Goal: Task Accomplishment & Management: Use online tool/utility

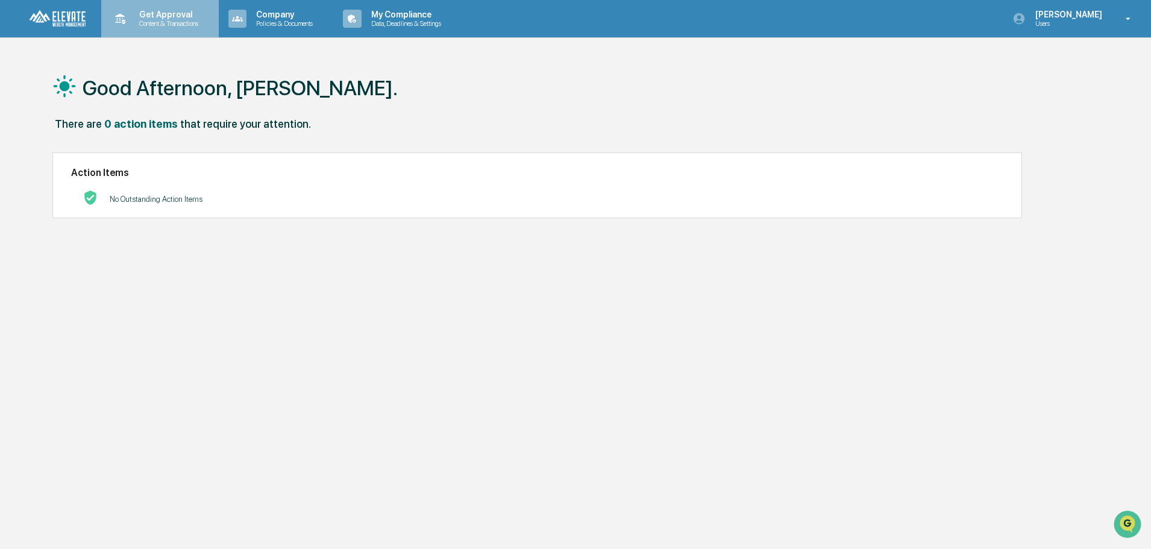
click at [144, 15] on p "Get Approval" at bounding box center [167, 15] width 75 height 10
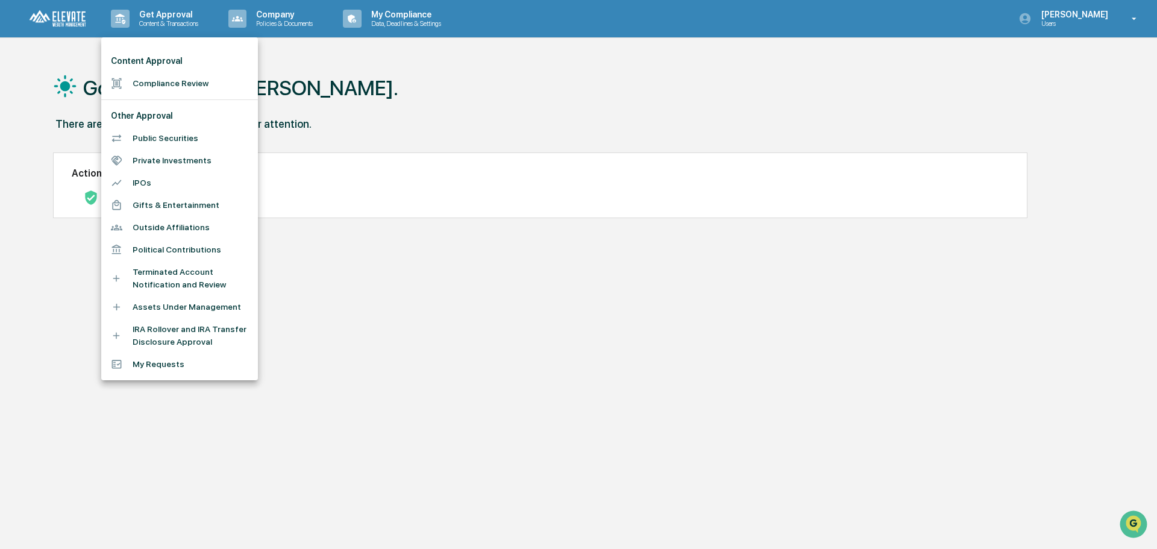
click at [399, 83] on div at bounding box center [578, 274] width 1157 height 549
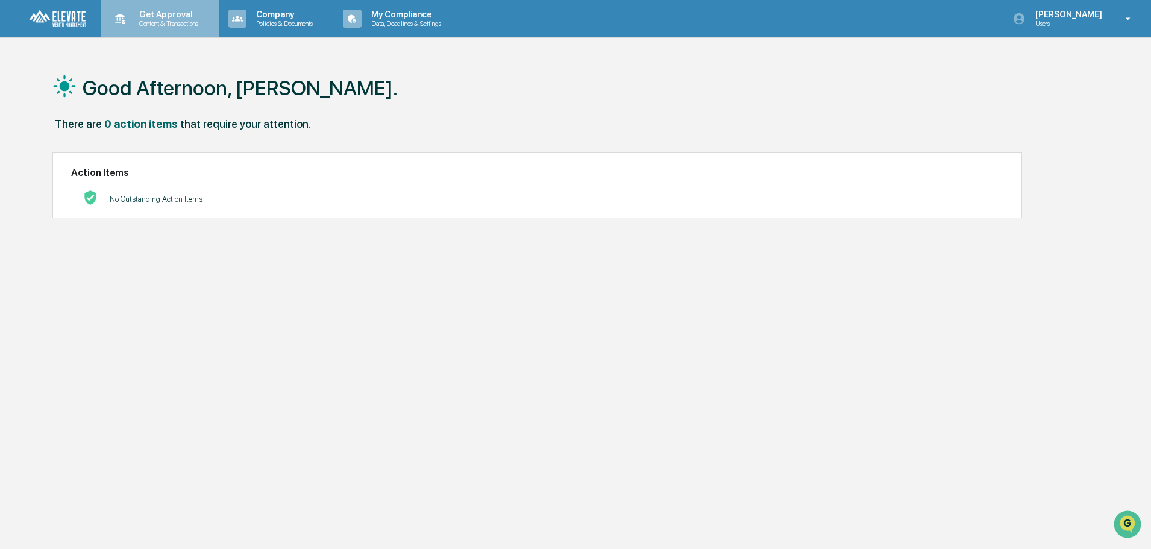
click at [166, 8] on div "Get Approval Content & Transactions" at bounding box center [158, 18] width 105 height 37
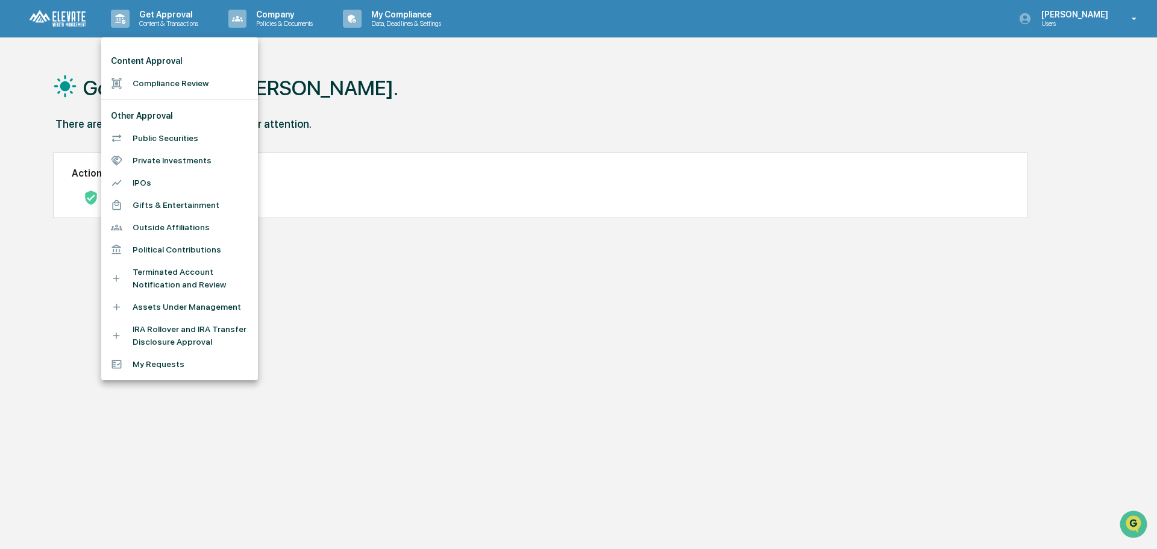
click at [166, 83] on li "Compliance Review" at bounding box center [179, 83] width 157 height 22
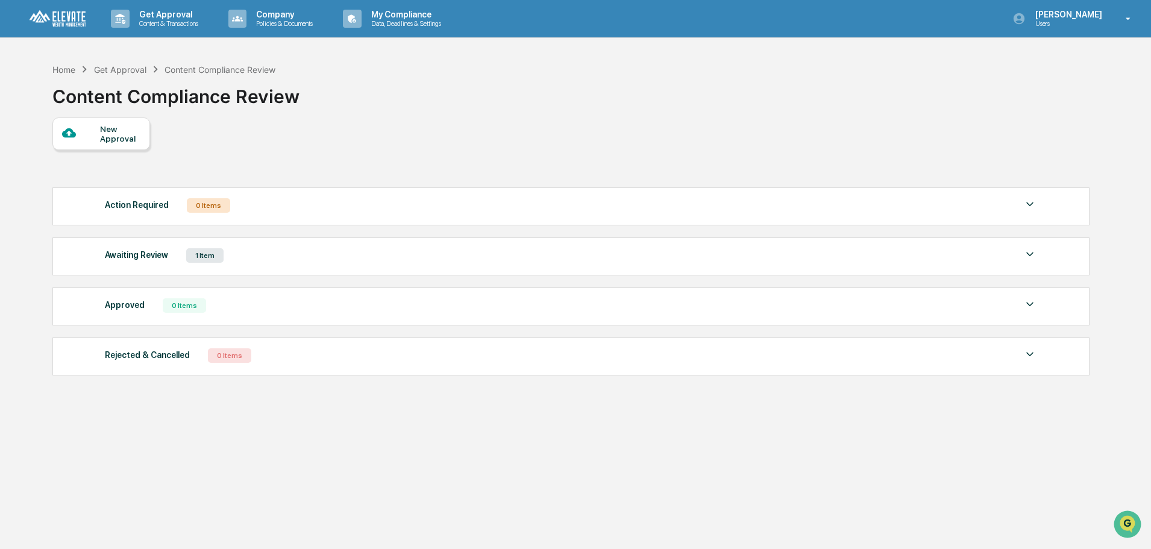
click at [280, 253] on div "Awaiting Review 1 Item" at bounding box center [571, 255] width 932 height 17
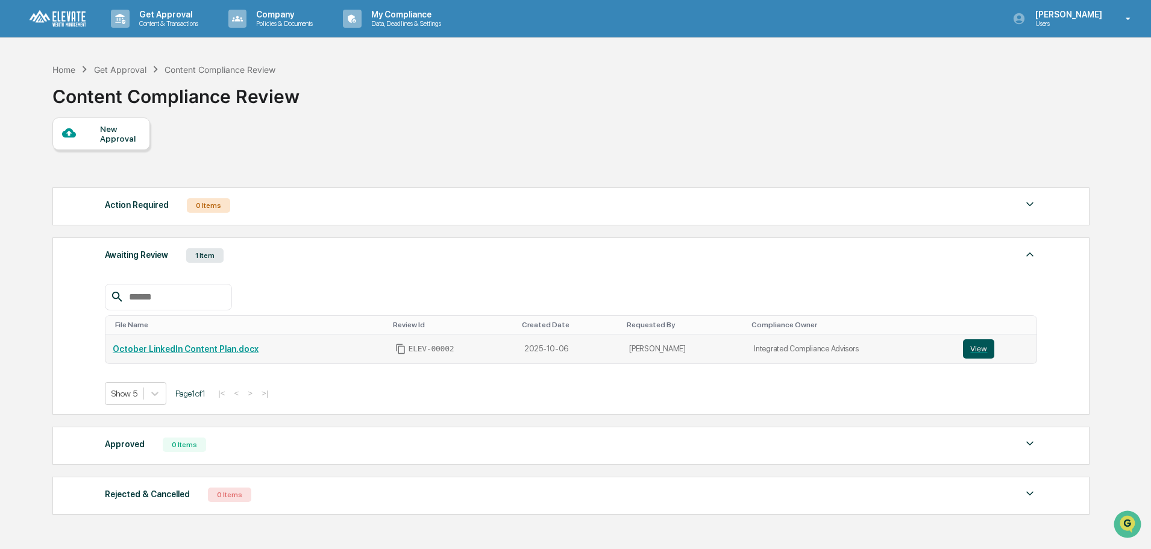
click at [968, 343] on button "View" at bounding box center [978, 348] width 31 height 19
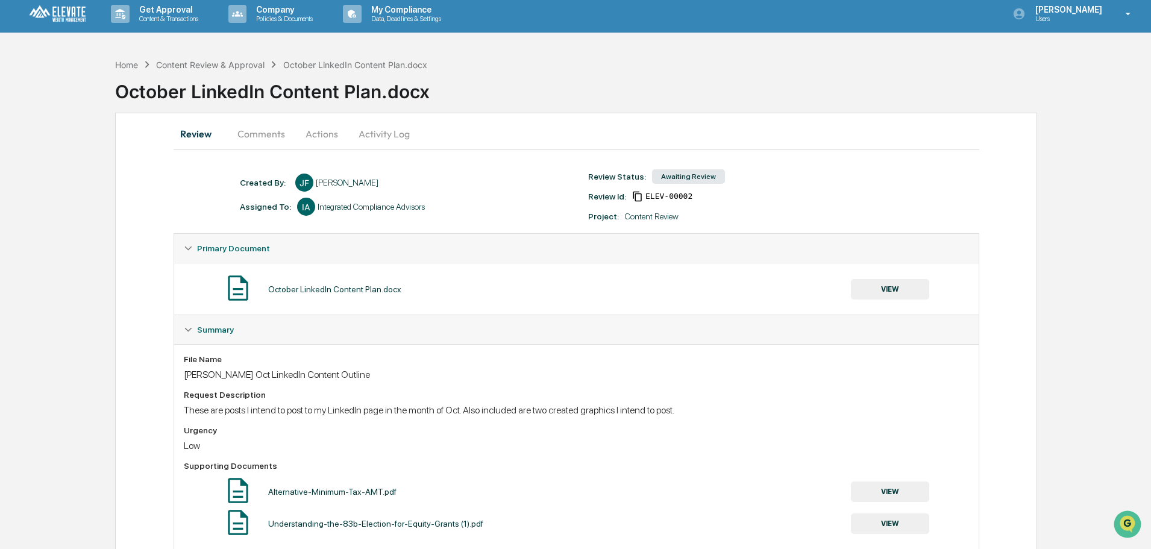
scroll to position [36, 0]
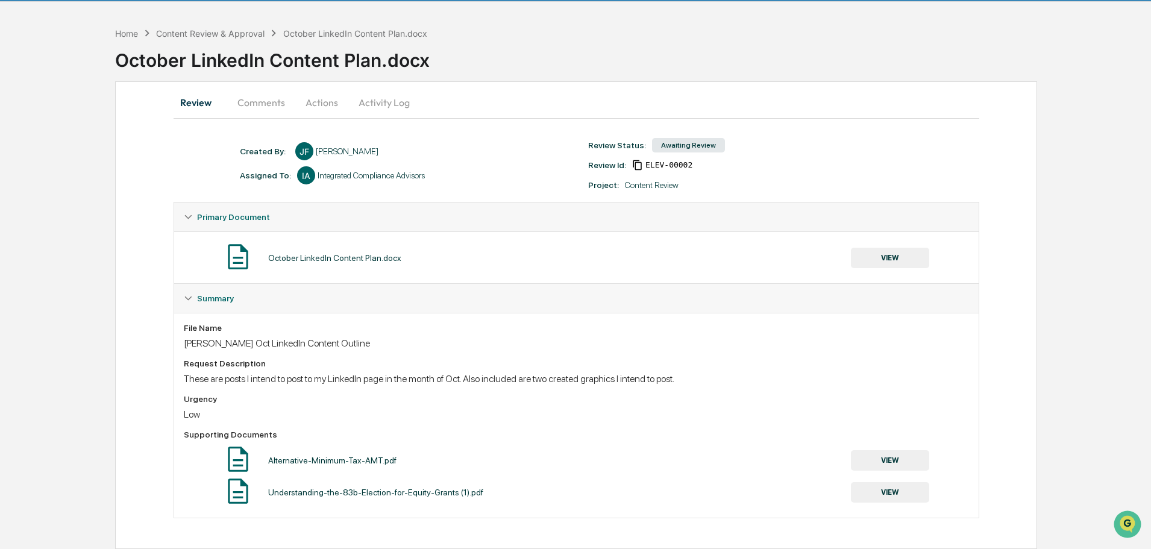
click at [327, 108] on button "Actions" at bounding box center [322, 102] width 54 height 29
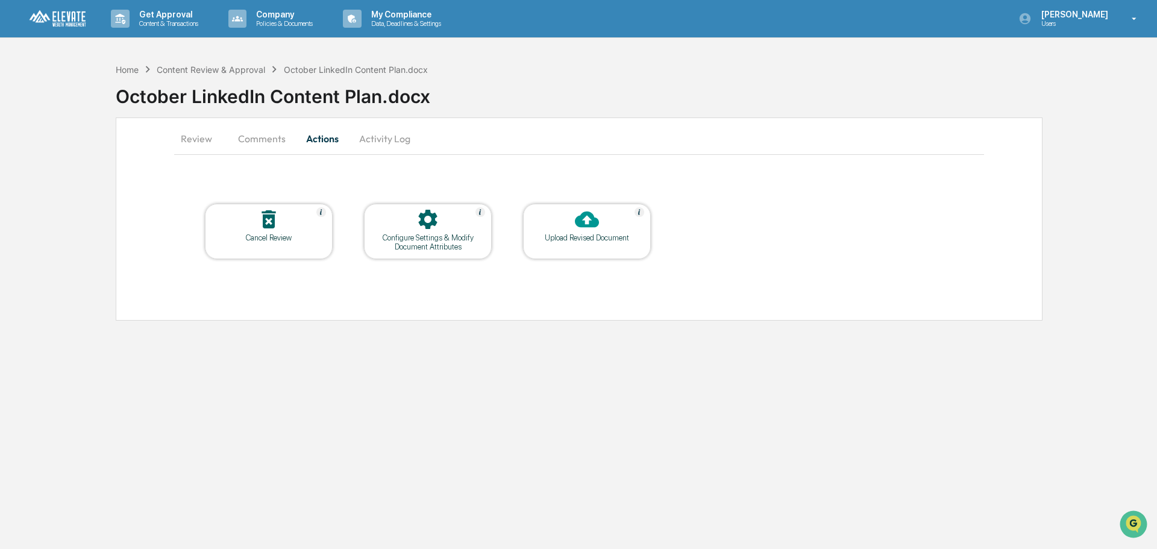
click at [451, 251] on div "Configure Settings & Modify Document Attributes" at bounding box center [428, 231] width 128 height 55
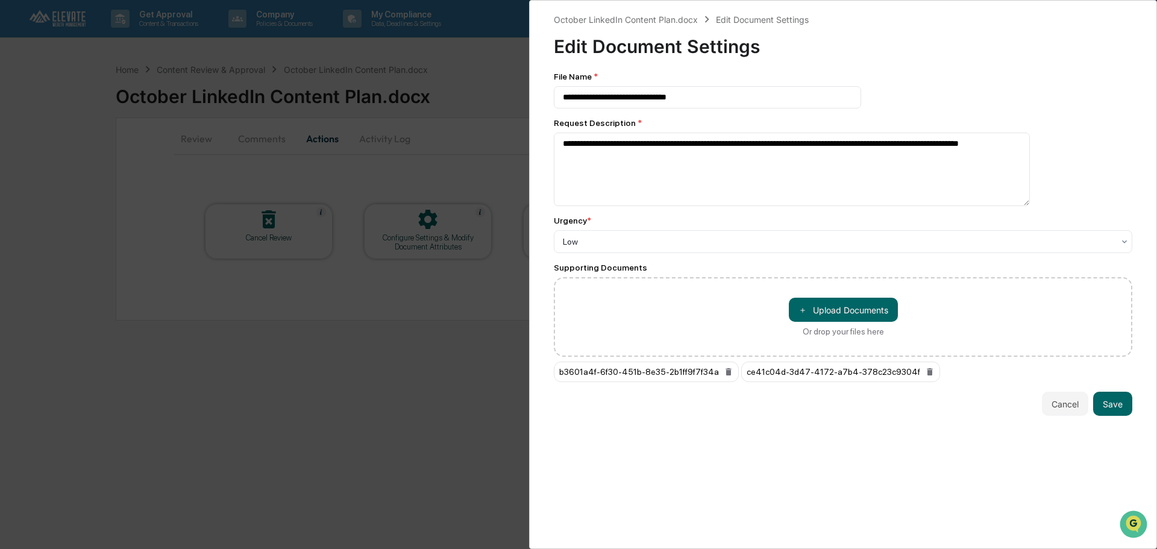
click at [472, 326] on div "**********" at bounding box center [578, 274] width 1157 height 549
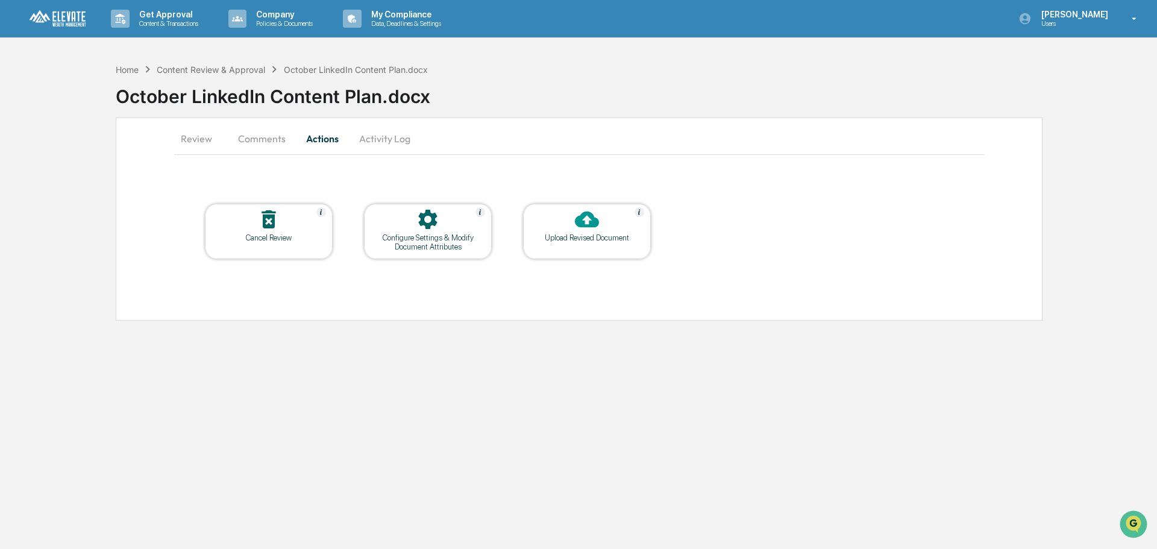
click at [273, 143] on button "Comments" at bounding box center [261, 138] width 67 height 29
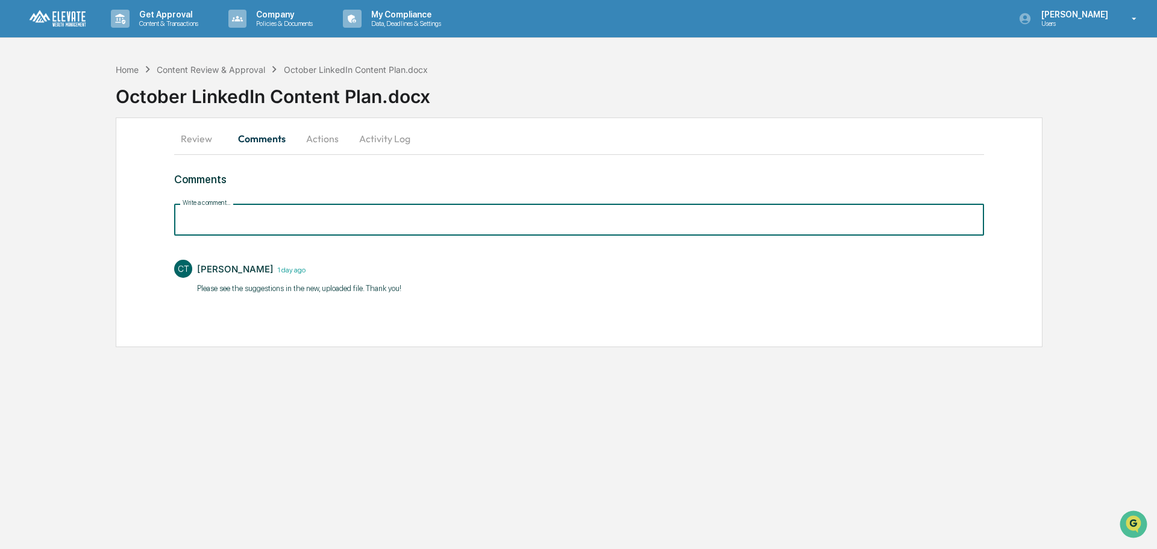
click at [337, 221] on input "Write a comment..." at bounding box center [579, 220] width 810 height 32
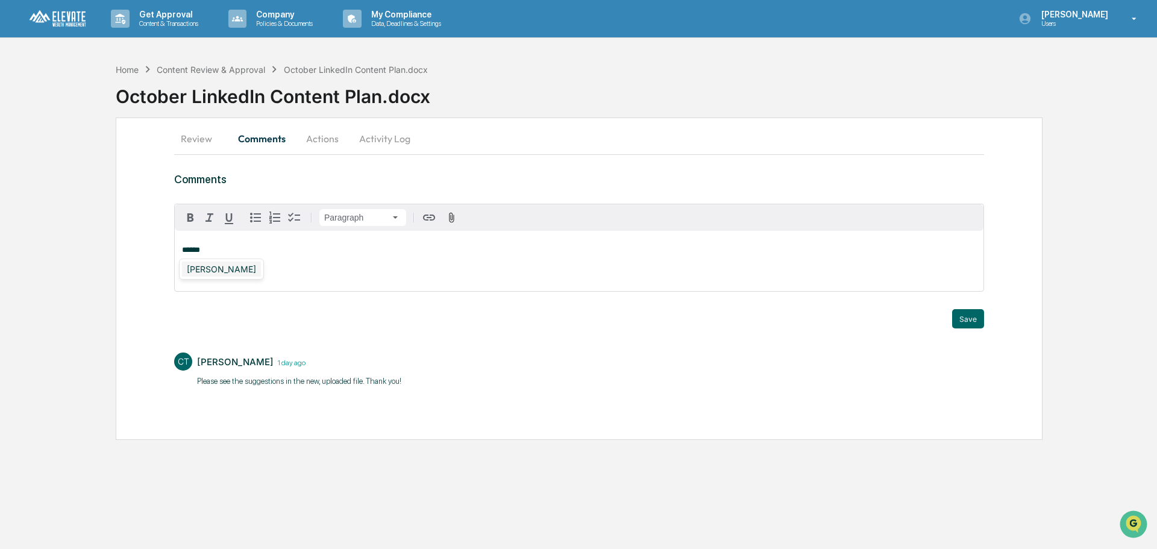
click at [234, 272] on div "[PERSON_NAME]" at bounding box center [221, 268] width 79 height 15
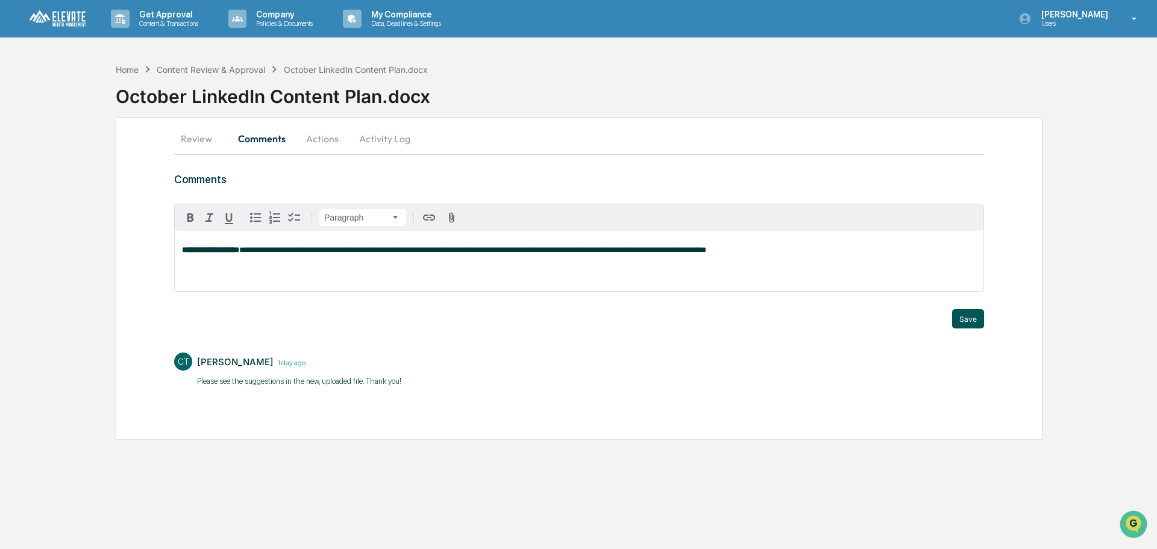
click at [976, 319] on button "Save" at bounding box center [968, 318] width 32 height 19
